Goal: Find specific page/section: Find specific page/section

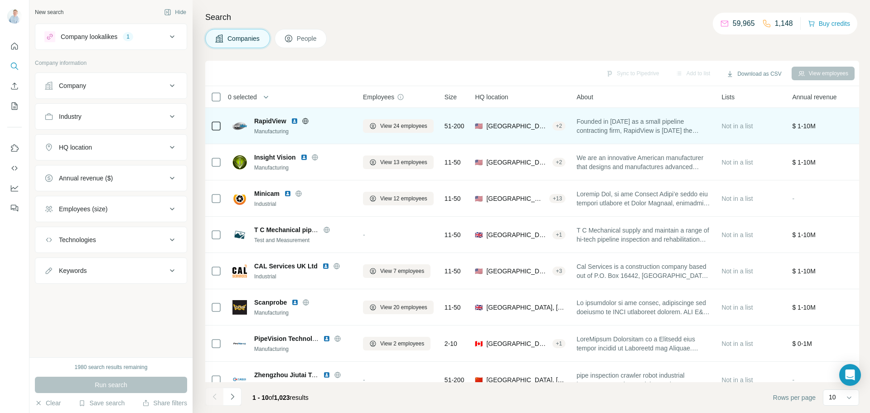
click at [673, 130] on span "Founded in [DATE] as a small pipeline contracting firm, RapidView is [DATE] the…" at bounding box center [644, 126] width 134 height 18
click at [602, 130] on span "Founded in [DATE] as a small pipeline contracting firm, RapidView is [DATE] the…" at bounding box center [644, 126] width 134 height 18
click at [648, 131] on span "Founded in [DATE] as a small pipeline contracting firm, RapidView is [DATE] the…" at bounding box center [644, 126] width 134 height 18
click at [701, 136] on div "Founded in [DATE] as a small pipeline contracting firm, RapidView is [DATE] the…" at bounding box center [644, 125] width 134 height 25
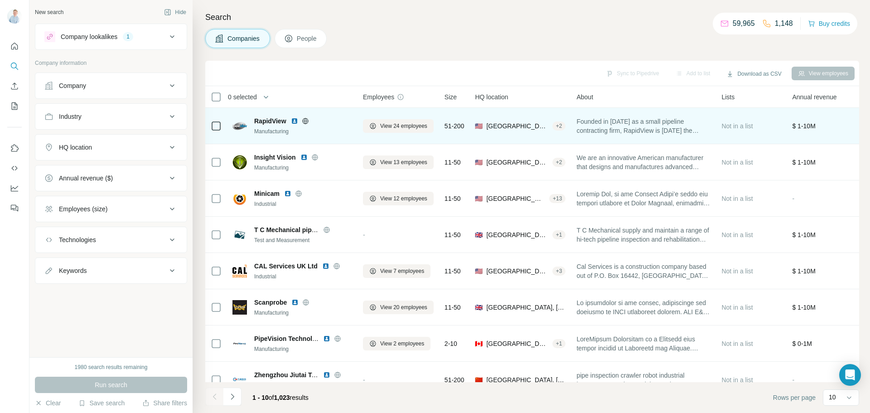
drag, startPoint x: 672, startPoint y: 128, endPoint x: 628, endPoint y: 127, distance: 44.4
click at [628, 127] on span "Founded in [DATE] as a small pipeline contracting firm, RapidView is [DATE] the…" at bounding box center [644, 126] width 134 height 18
click at [330, 138] on td "RapidView Manufacturing" at bounding box center [292, 126] width 131 height 36
click at [274, 121] on span "RapidView" at bounding box center [270, 121] width 32 height 9
click at [296, 120] on img at bounding box center [294, 120] width 7 height 7
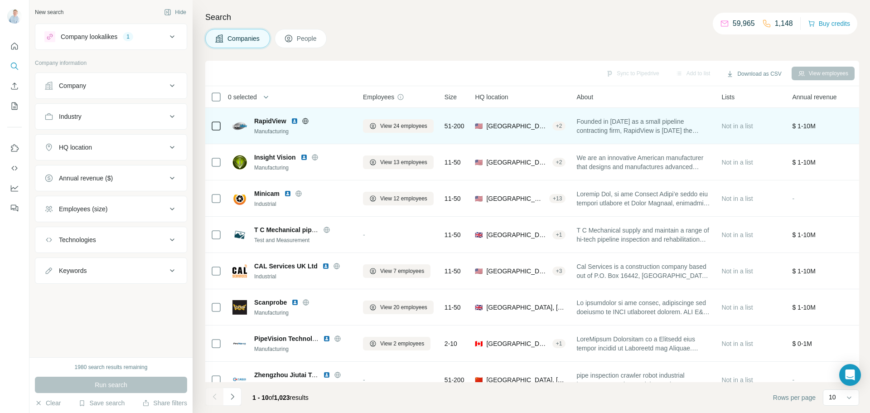
click at [296, 122] on img at bounding box center [294, 120] width 7 height 7
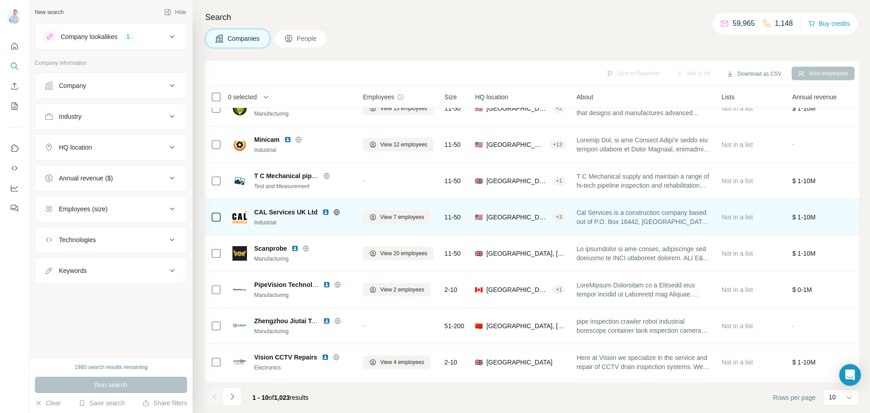
scroll to position [93, 0]
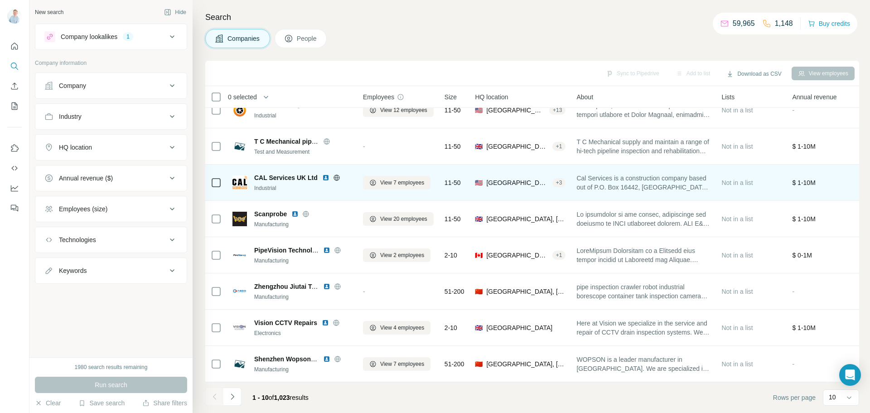
click at [336, 175] on icon at bounding box center [336, 178] width 2 height 6
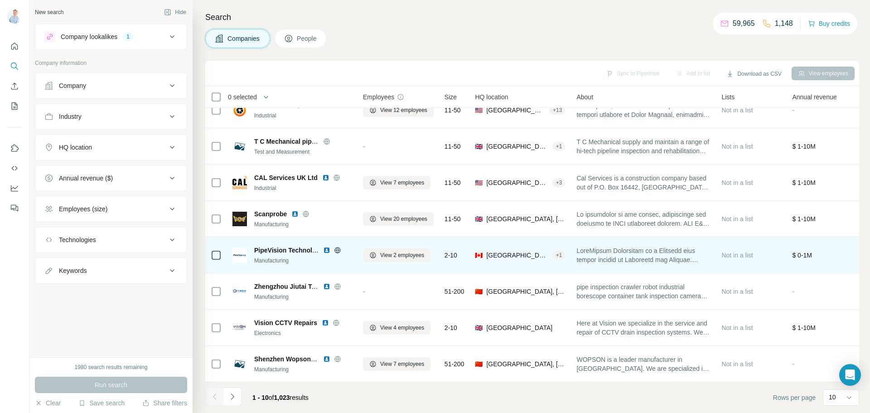
click at [337, 247] on icon at bounding box center [337, 250] width 7 height 7
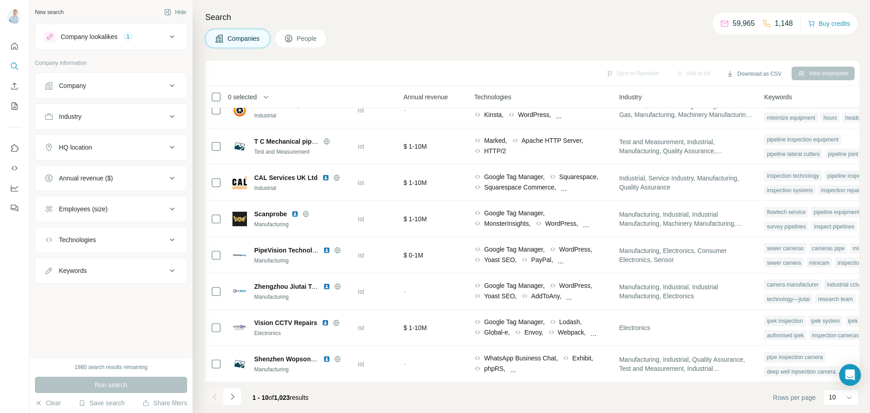
scroll to position [93, 442]
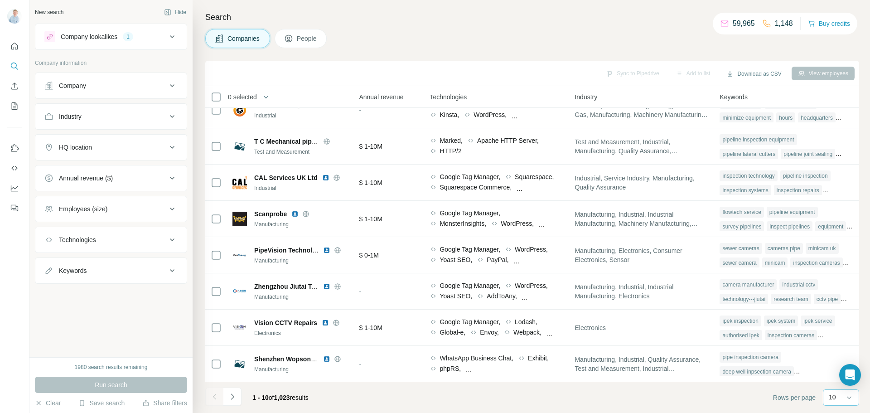
click at [845, 399] on div "10" at bounding box center [841, 397] width 36 height 16
click at [238, 398] on button "Navigate to next page" at bounding box center [233, 397] width 18 height 18
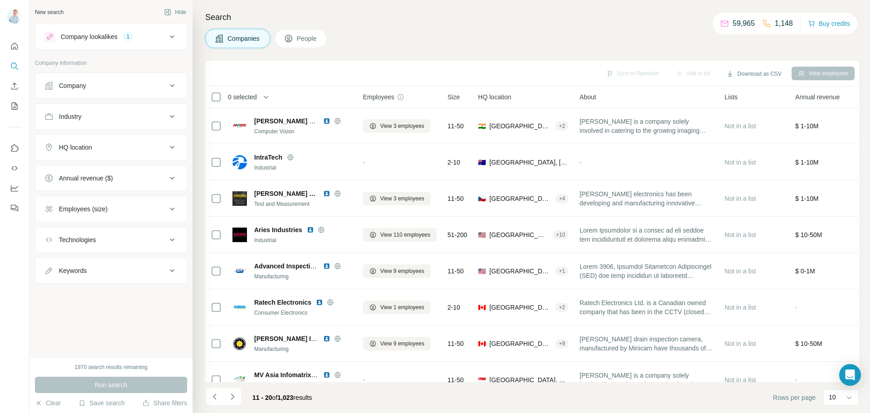
click at [236, 393] on icon "Navigate to next page" at bounding box center [232, 396] width 9 height 9
